Goal: Check status: Check status

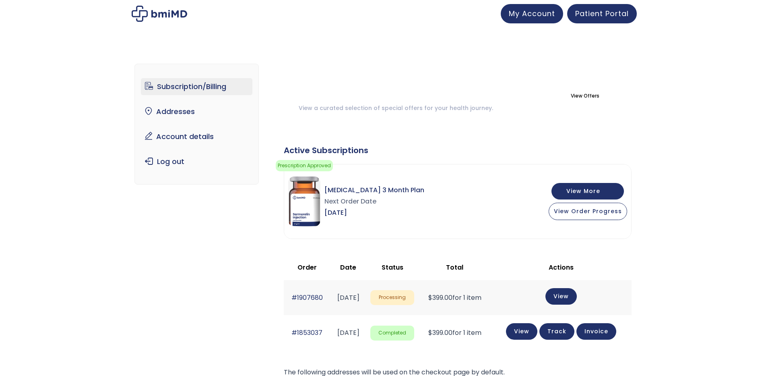
click at [318, 200] on img at bounding box center [304, 201] width 32 height 50
click at [303, 199] on img at bounding box center [304, 201] width 32 height 50
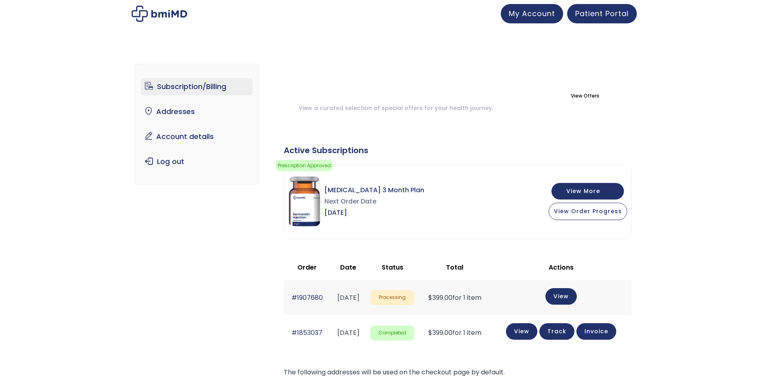
click at [303, 199] on img at bounding box center [304, 201] width 32 height 50
click at [571, 192] on button "View More" at bounding box center [587, 190] width 72 height 17
click at [606, 192] on button "View More" at bounding box center [587, 190] width 72 height 17
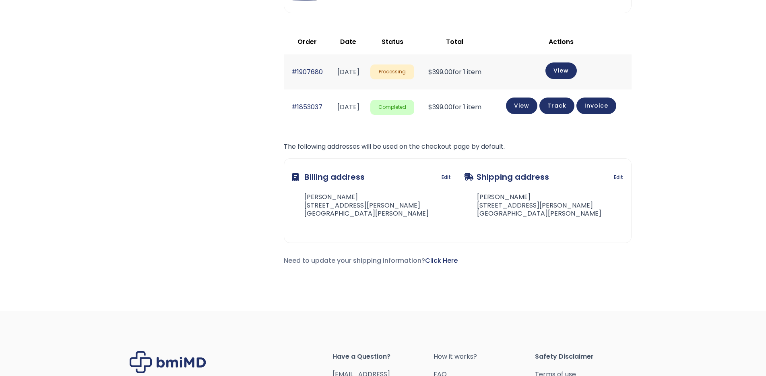
scroll to position [113, 0]
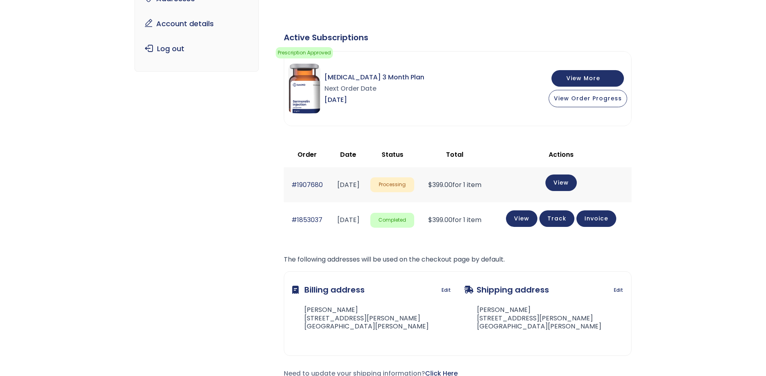
click at [576, 183] on link "View" at bounding box center [560, 182] width 31 height 17
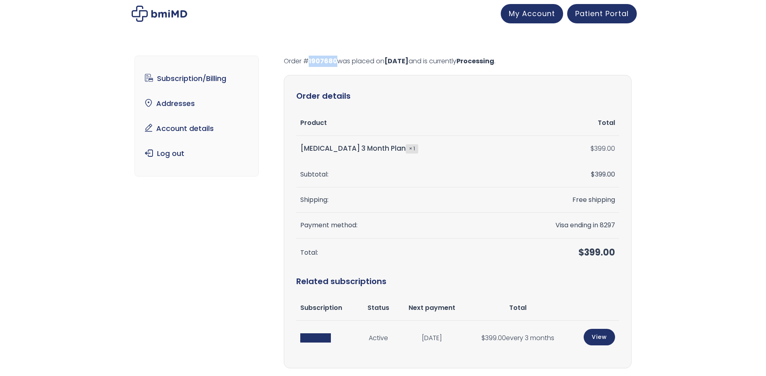
drag, startPoint x: 335, startPoint y: 60, endPoint x: 304, endPoint y: 61, distance: 30.6
click at [304, 61] on p "Order # 1907680 was placed on [DATE] and is currently Processing ." at bounding box center [458, 61] width 348 height 11
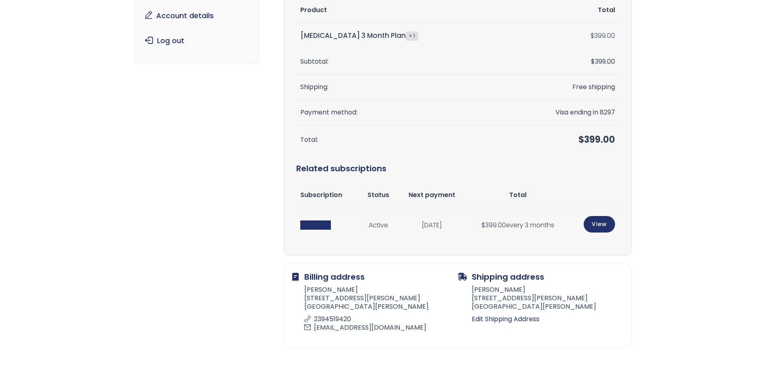
scroll to position [169, 0]
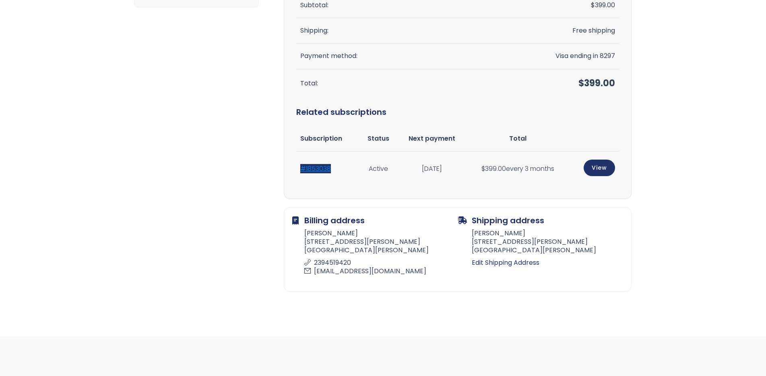
click at [318, 168] on link "#1853038" at bounding box center [315, 168] width 31 height 9
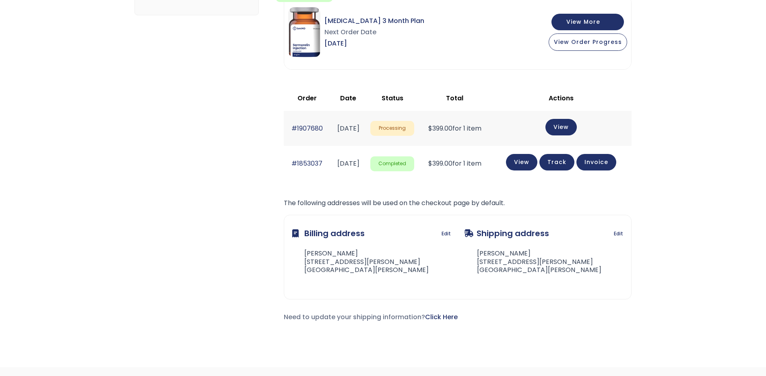
scroll to position [338, 0]
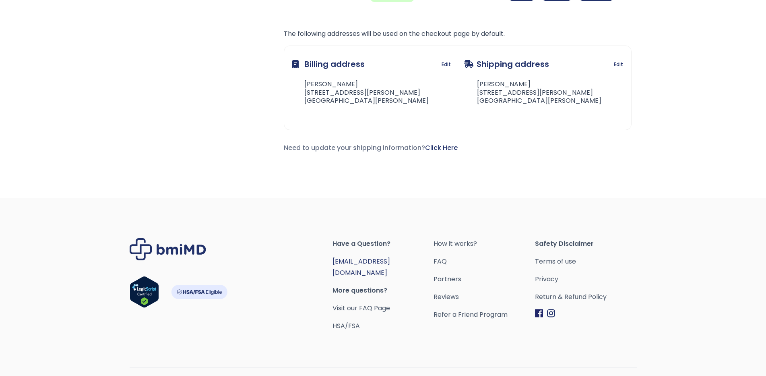
click at [376, 267] on link "[EMAIL_ADDRESS][DOMAIN_NAME]" at bounding box center [361, 266] width 58 height 21
